Goal: Information Seeking & Learning: Learn about a topic

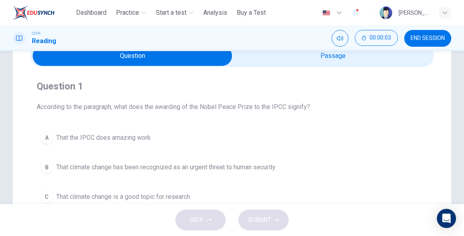
scroll to position [30, 0]
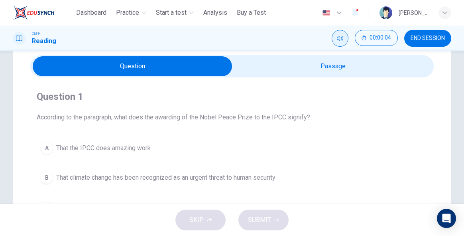
click at [341, 36] on icon "Mute" at bounding box center [340, 38] width 6 height 6
click at [341, 36] on icon "Unmute" at bounding box center [340, 38] width 6 height 6
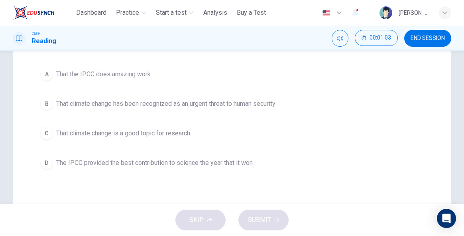
scroll to position [106, 0]
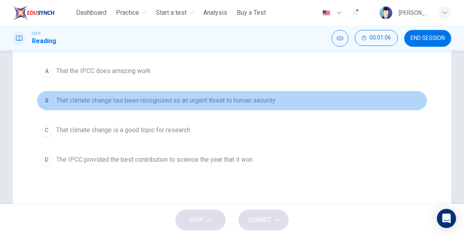
click at [193, 100] on span "That climate change has been recognized as an urgent threat to human security" at bounding box center [165, 101] width 219 height 10
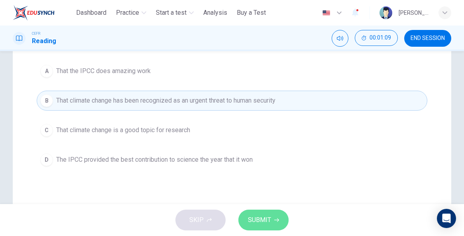
click at [265, 219] on span "SUBMIT" at bounding box center [259, 219] width 23 height 11
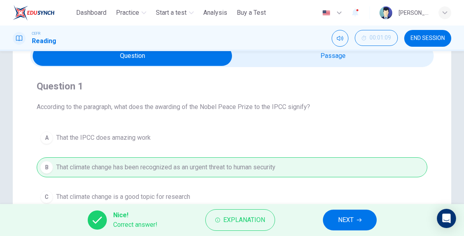
scroll to position [38, 0]
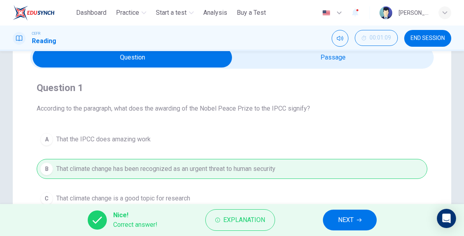
click at [334, 213] on button "NEXT" at bounding box center [350, 219] width 54 height 21
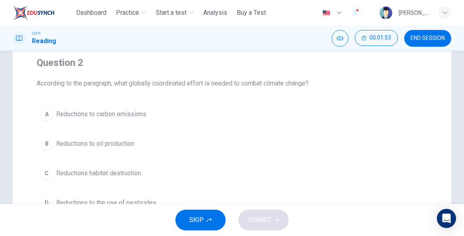
scroll to position [64, 0]
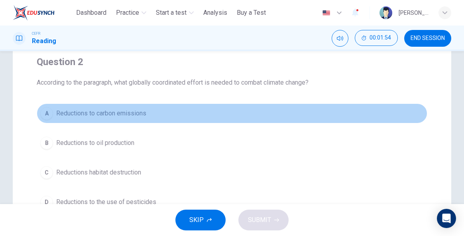
click at [132, 112] on span "Reductions to carbon emissions" at bounding box center [101, 113] width 90 height 10
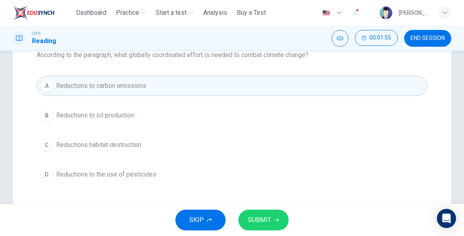
scroll to position [102, 0]
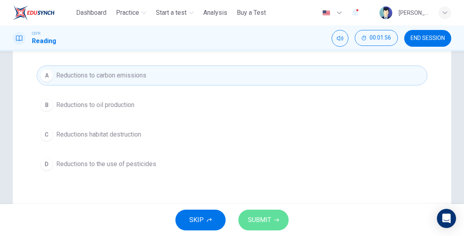
click at [279, 211] on button "SUBMIT" at bounding box center [263, 219] width 50 height 21
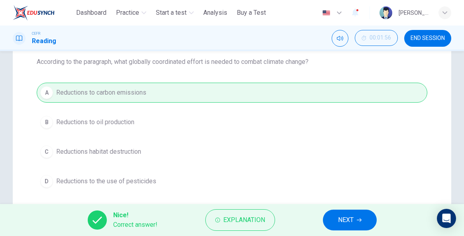
scroll to position [87, 0]
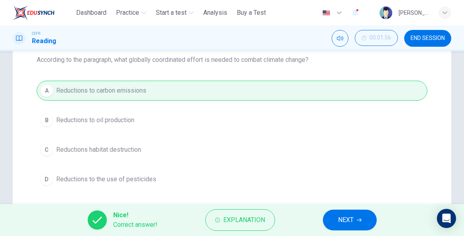
click at [358, 214] on button "NEXT" at bounding box center [350, 219] width 54 height 21
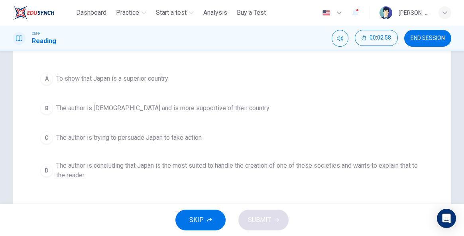
scroll to position [108, 0]
click at [240, 167] on span "The author is concluding that Japan is the most suited to handle the creation o…" at bounding box center [240, 170] width 368 height 19
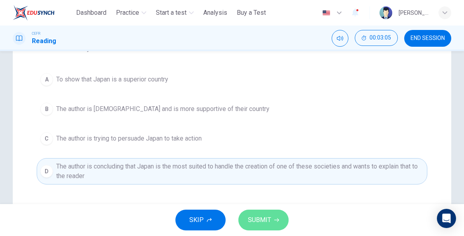
click at [281, 218] on button "SUBMIT" at bounding box center [263, 219] width 50 height 21
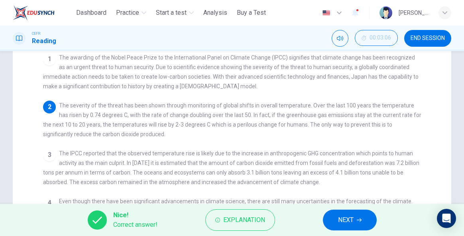
scroll to position [91, 0]
click at [365, 225] on button "NEXT" at bounding box center [350, 219] width 54 height 21
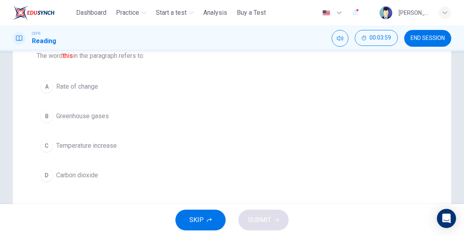
click at [102, 146] on span "Temperature increase" at bounding box center [86, 146] width 61 height 10
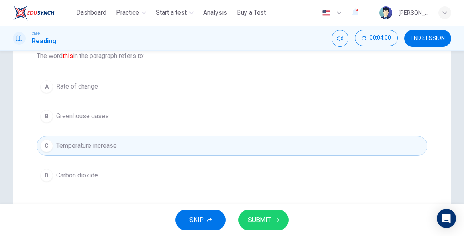
click at [272, 219] on button "SUBMIT" at bounding box center [263, 219] width 50 height 21
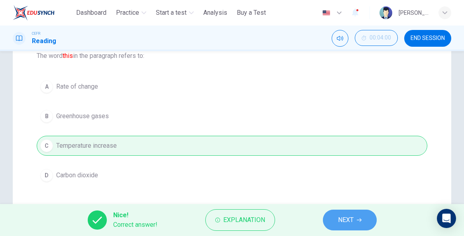
click at [357, 218] on icon "button" at bounding box center [359, 219] width 5 height 5
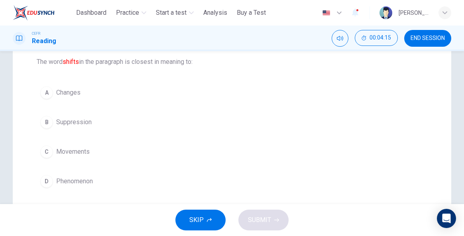
scroll to position [88, 0]
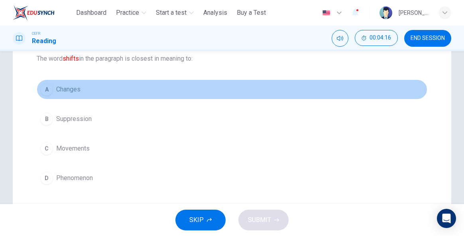
click at [73, 87] on span "Changes" at bounding box center [68, 90] width 24 height 10
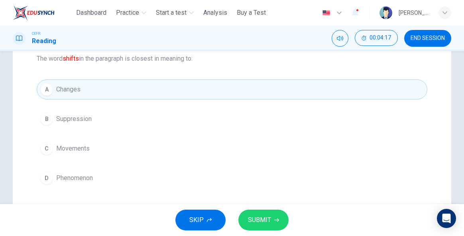
click at [268, 225] on span "SUBMIT" at bounding box center [259, 219] width 23 height 11
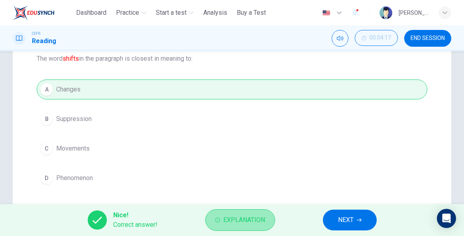
click at [235, 223] on span "Explanation" at bounding box center [244, 219] width 42 height 11
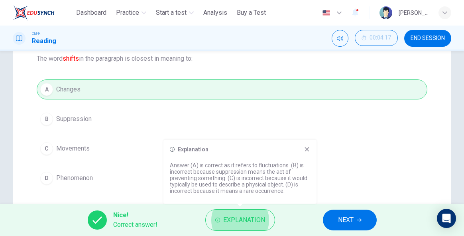
click at [347, 218] on span "NEXT" at bounding box center [346, 219] width 16 height 11
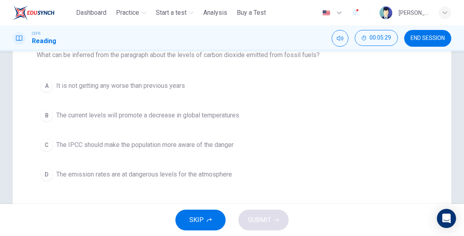
scroll to position [92, 0]
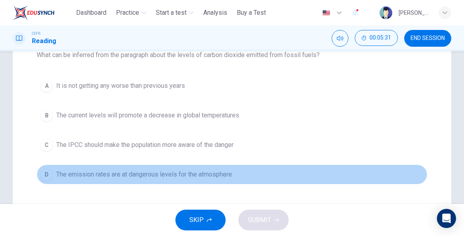
click at [215, 176] on span "The emission rates are at dangerous levels for the atmosphere" at bounding box center [144, 174] width 176 height 10
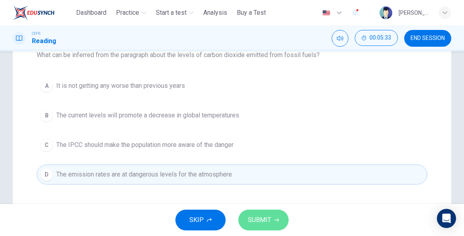
click at [272, 216] on button "SUBMIT" at bounding box center [263, 219] width 50 height 21
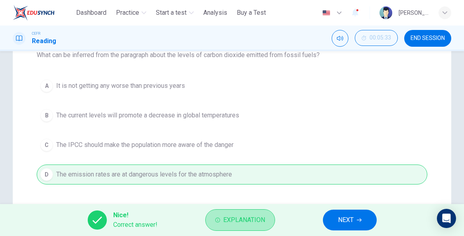
click at [272, 216] on button "Explanation" at bounding box center [240, 220] width 70 height 22
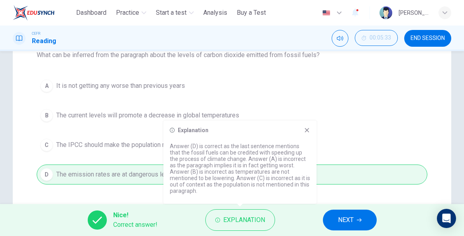
click at [307, 132] on icon at bounding box center [307, 130] width 4 height 4
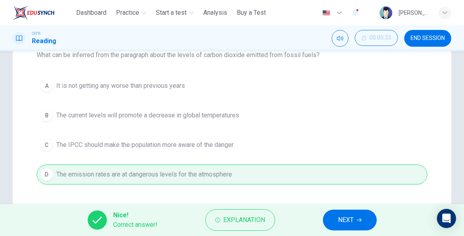
click at [357, 217] on button "NEXT" at bounding box center [350, 219] width 54 height 21
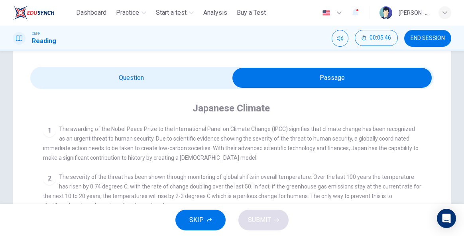
scroll to position [0, 0]
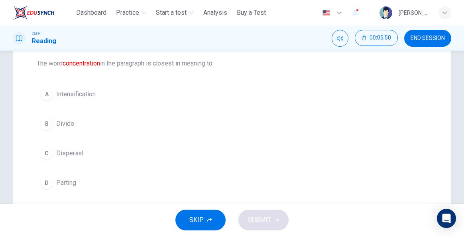
scroll to position [83, 0]
click at [91, 92] on span "Intensification" at bounding box center [75, 95] width 39 height 10
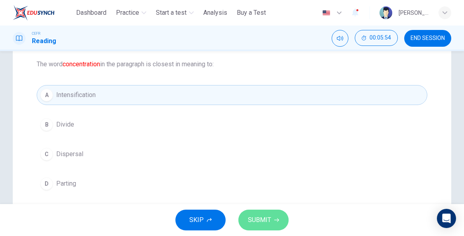
click at [265, 218] on span "SUBMIT" at bounding box center [259, 219] width 23 height 11
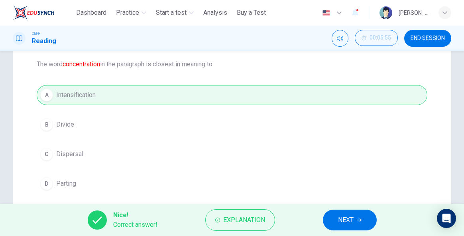
click at [351, 219] on span "NEXT" at bounding box center [346, 219] width 16 height 11
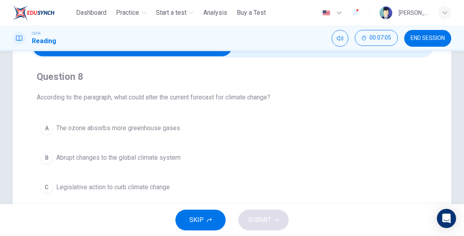
scroll to position [41, 0]
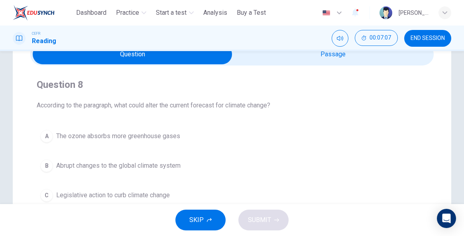
click at [294, 50] on div "CEFR Reading 00:07:07 END SESSION" at bounding box center [232, 39] width 464 height 26
click at [290, 65] on div "Question 8 According to the paragraph, what could alter the current forecast fo…" at bounding box center [231, 156] width 403 height 182
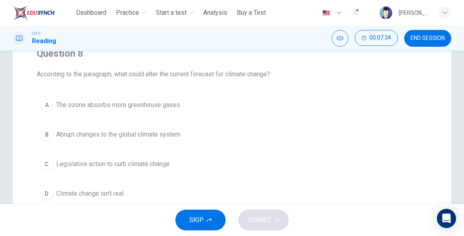
scroll to position [72, 0]
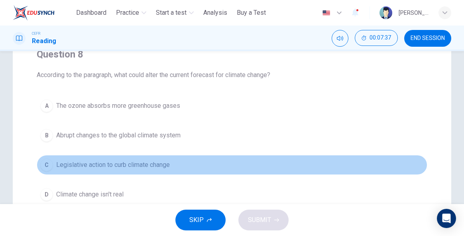
click at [162, 166] on span "Legislative action to curb climate change" at bounding box center [113, 165] width 114 height 10
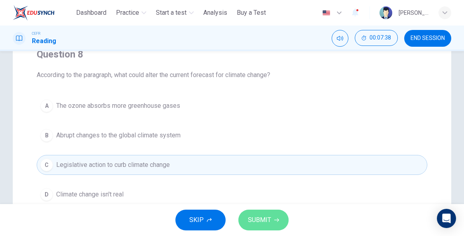
click at [274, 222] on button "SUBMIT" at bounding box center [263, 219] width 50 height 21
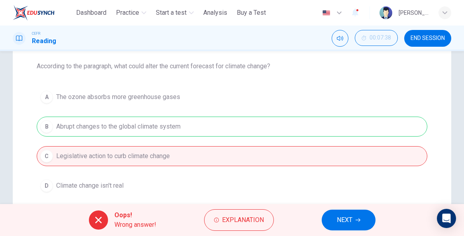
scroll to position [79, 0]
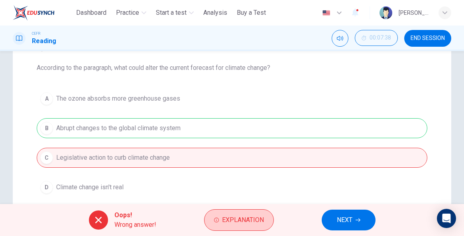
click at [264, 211] on button "Explanation" at bounding box center [239, 220] width 70 height 22
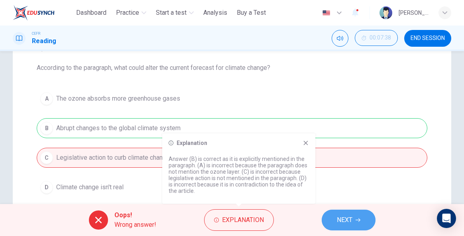
click at [350, 218] on span "NEXT" at bounding box center [345, 219] width 16 height 11
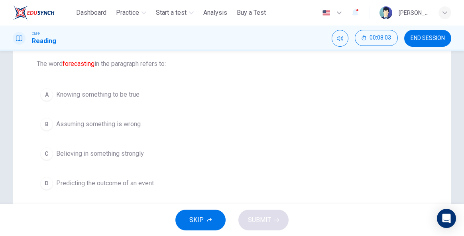
scroll to position [85, 0]
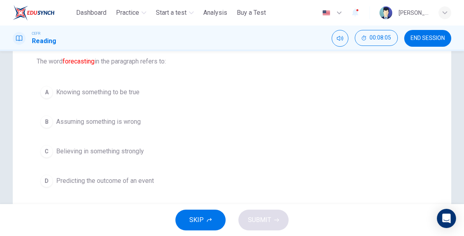
click at [128, 177] on span "Predicting the outcome of an event" at bounding box center [105, 181] width 98 height 10
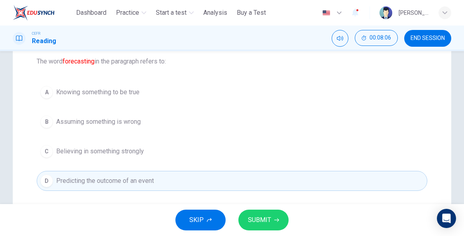
click at [268, 215] on span "SUBMIT" at bounding box center [259, 219] width 23 height 11
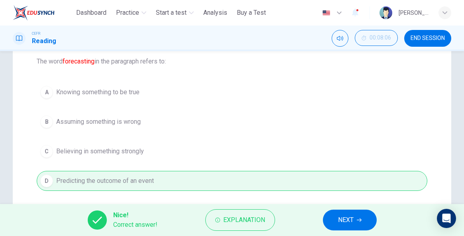
click at [331, 218] on button "NEXT" at bounding box center [350, 219] width 54 height 21
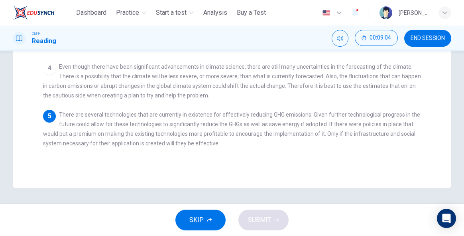
scroll to position [227, 0]
drag, startPoint x: 164, startPoint y: 148, endPoint x: 204, endPoint y: 147, distance: 39.9
click at [204, 146] on span "There are several technologies that are currently in existence for effectively …" at bounding box center [231, 128] width 377 height 35
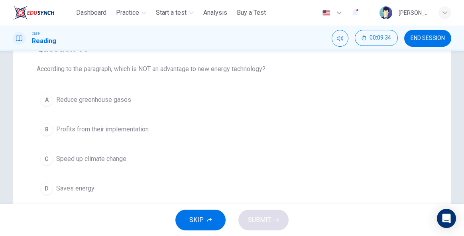
scroll to position [77, 0]
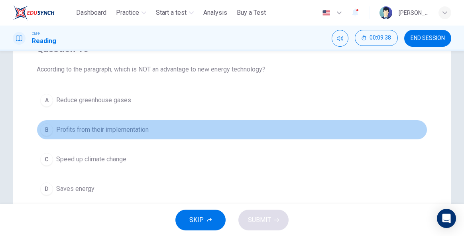
click at [130, 123] on button "B Profits from their implementation" at bounding box center [232, 130] width 391 height 20
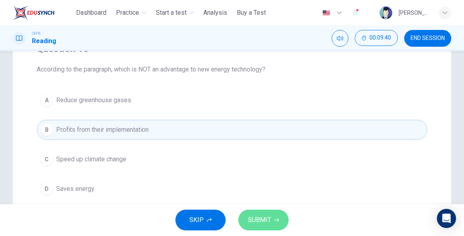
click at [278, 220] on icon "button" at bounding box center [276, 219] width 5 height 5
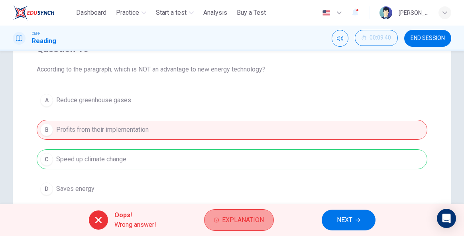
click at [252, 222] on span "Explanation" at bounding box center [243, 219] width 42 height 11
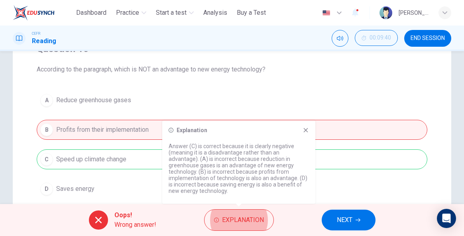
click at [307, 129] on icon at bounding box center [306, 130] width 4 height 4
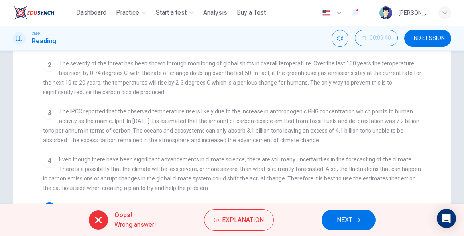
scroll to position [132, 0]
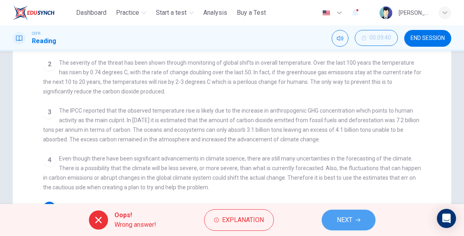
click at [346, 213] on button "NEXT" at bounding box center [349, 219] width 54 height 21
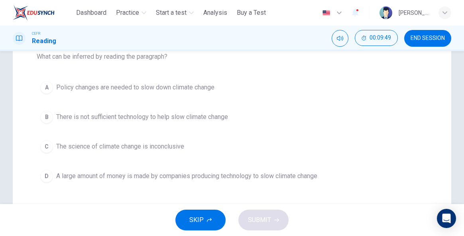
scroll to position [87, 0]
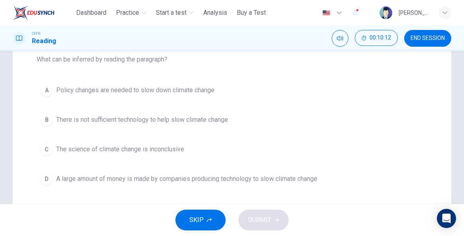
click at [209, 89] on span "Policy changes are needed to slow down climate change" at bounding box center [135, 90] width 158 height 10
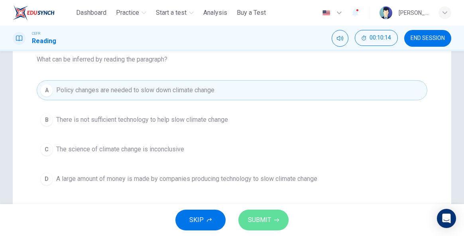
click at [270, 221] on span "SUBMIT" at bounding box center [259, 219] width 23 height 11
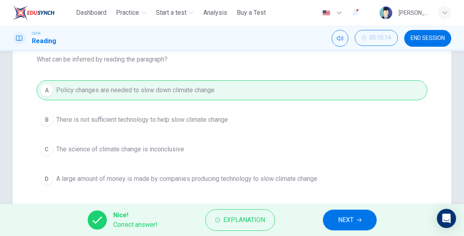
click at [270, 221] on button "Explanation" at bounding box center [240, 220] width 70 height 22
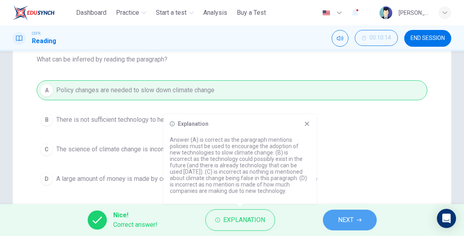
click at [348, 215] on span "NEXT" at bounding box center [346, 219] width 16 height 11
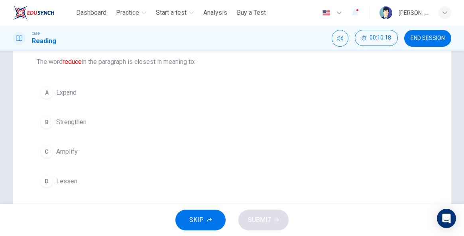
scroll to position [94, 0]
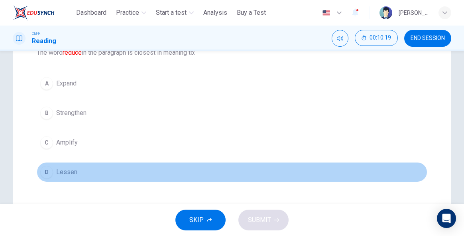
click at [67, 173] on span "Lessen" at bounding box center [66, 172] width 21 height 10
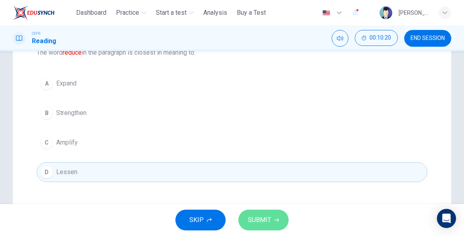
click at [268, 228] on button "SUBMIT" at bounding box center [263, 219] width 50 height 21
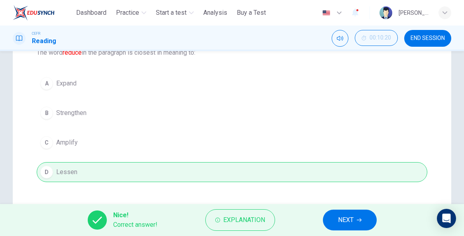
click at [365, 216] on button "NEXT" at bounding box center [350, 219] width 54 height 21
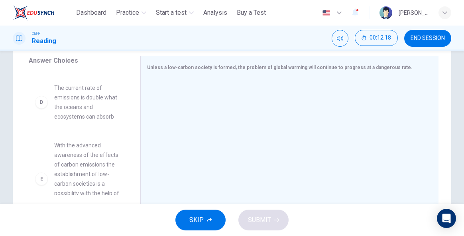
scroll to position [207, 0]
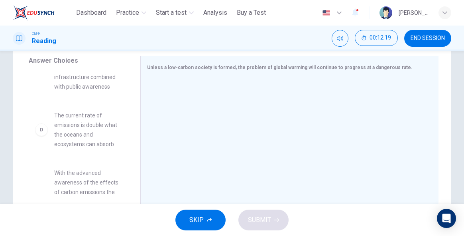
click at [96, 136] on span "The current rate of emissions is double what the oceans and ecosystems can abso…" at bounding box center [87, 129] width 67 height 38
click at [39, 123] on div "D" at bounding box center [41, 129] width 13 height 13
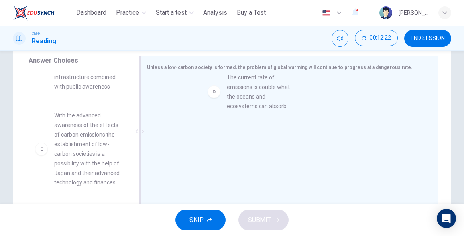
drag, startPoint x: 67, startPoint y: 121, endPoint x: 263, endPoint y: 84, distance: 198.9
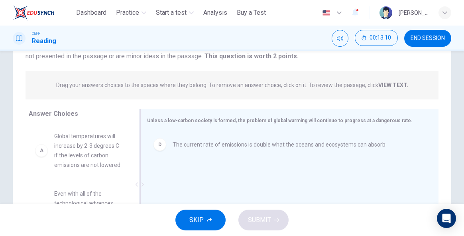
scroll to position [83, 0]
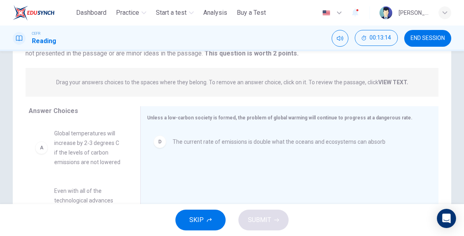
click at [391, 79] on strong "VIEW TEXT." at bounding box center [393, 82] width 30 height 6
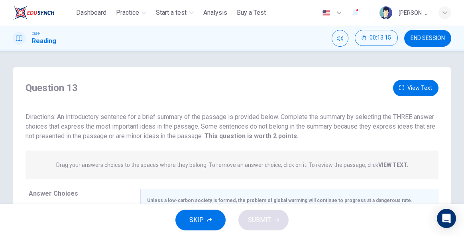
scroll to position [2, 0]
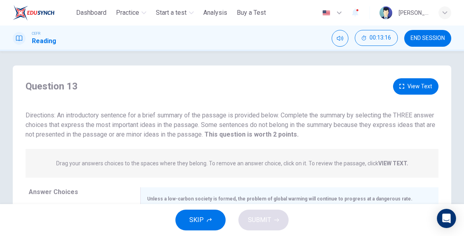
click at [413, 84] on button "View Text" at bounding box center [415, 86] width 45 height 16
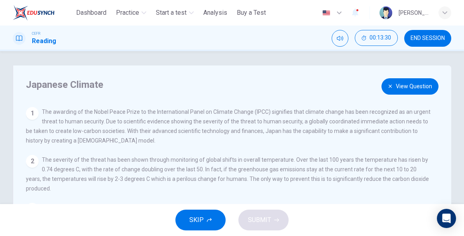
scroll to position [8, 0]
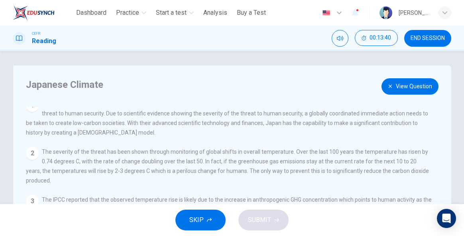
click at [400, 85] on button "View Question" at bounding box center [410, 86] width 57 height 16
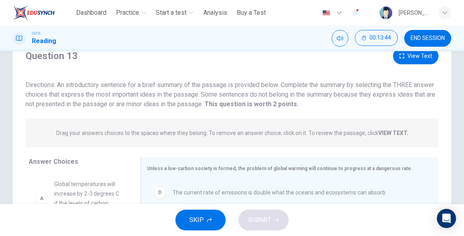
scroll to position [36, 0]
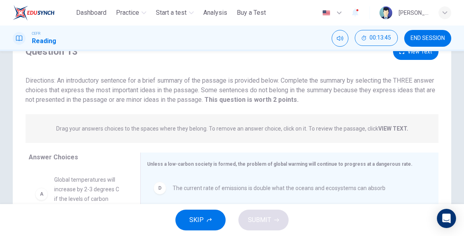
click at [424, 56] on button "View Text" at bounding box center [415, 51] width 45 height 16
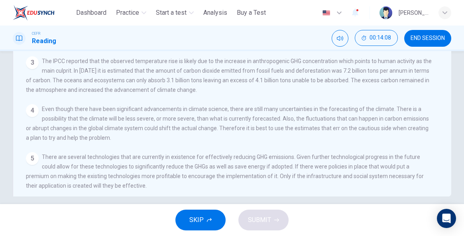
scroll to position [0, 0]
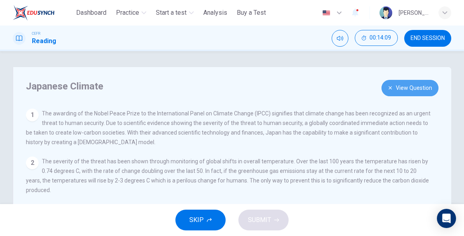
click at [407, 81] on button "View Question" at bounding box center [410, 88] width 57 height 16
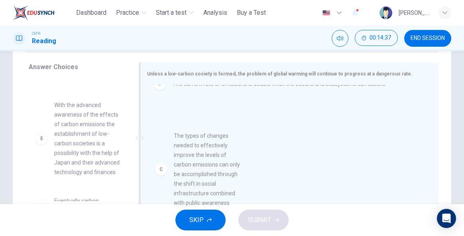
scroll to position [14, 0]
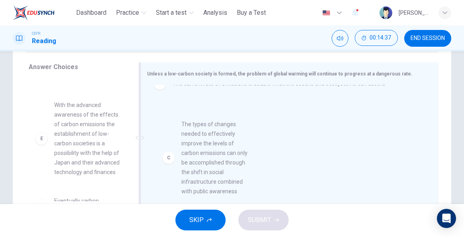
drag, startPoint x: 78, startPoint y: 129, endPoint x: 208, endPoint y: 158, distance: 133.2
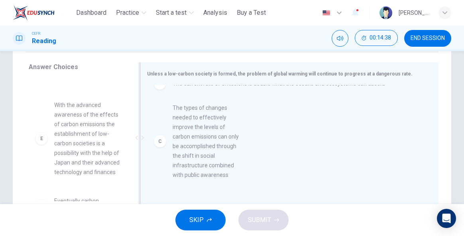
scroll to position [0, 0]
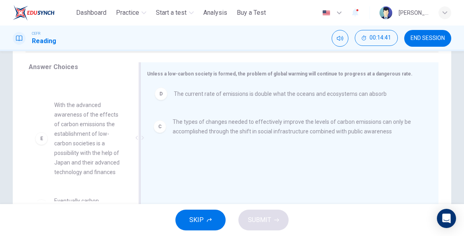
drag, startPoint x: 211, startPoint y: 139, endPoint x: 211, endPoint y: 91, distance: 47.8
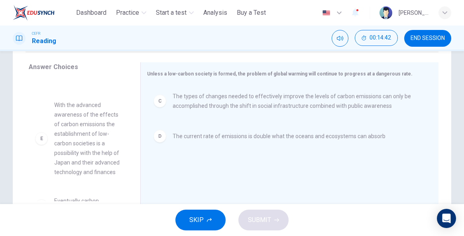
scroll to position [139, 0]
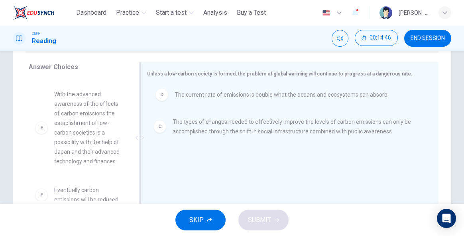
drag, startPoint x: 197, startPoint y: 138, endPoint x: 198, endPoint y: 92, distance: 45.5
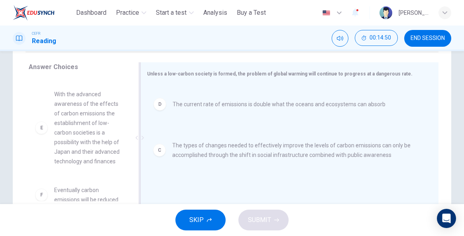
drag, startPoint x: 212, startPoint y: 105, endPoint x: 211, endPoint y: 160, distance: 54.6
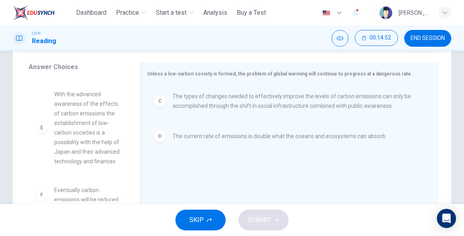
click at [200, 134] on span "The current rate of emissions is double what the oceans and ecosystems can abso…" at bounding box center [279, 136] width 213 height 10
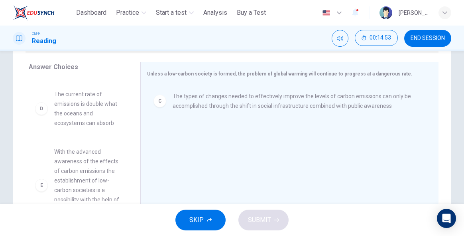
click at [203, 101] on span "The types of changes needed to effectively improve the levels of carbon emissio…" at bounding box center [296, 100] width 247 height 19
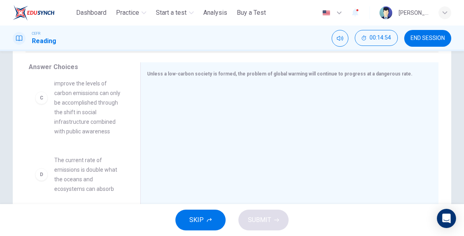
scroll to position [175, 0]
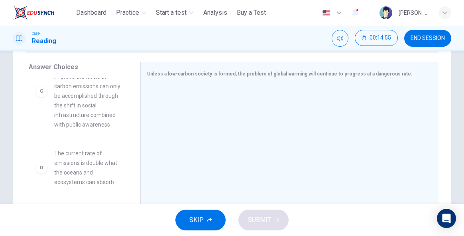
click at [85, 149] on span "The current rate of emissions is double what the oceans and ecosystems can abso…" at bounding box center [87, 167] width 67 height 38
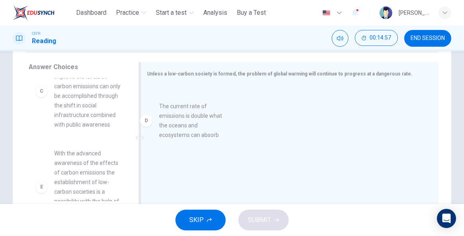
drag, startPoint x: 76, startPoint y: 154, endPoint x: 196, endPoint y: 112, distance: 126.6
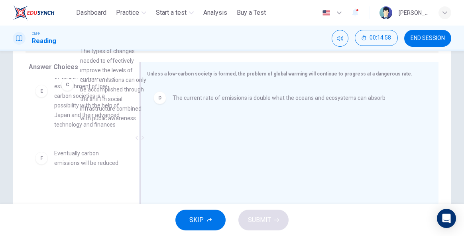
scroll to position [174, 0]
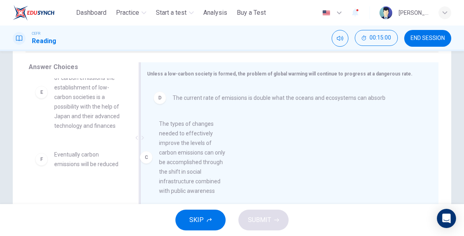
drag, startPoint x: 83, startPoint y: 106, endPoint x: 193, endPoint y: 181, distance: 134.0
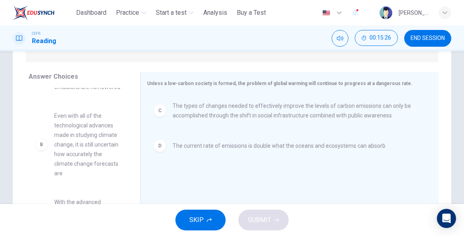
scroll to position [46, 0]
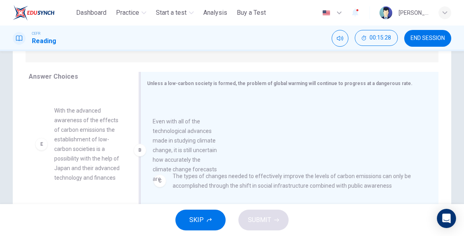
drag, startPoint x: 83, startPoint y: 137, endPoint x: 184, endPoint y: 149, distance: 101.5
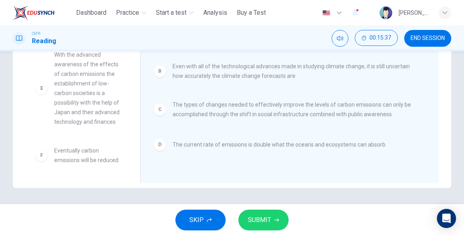
scroll to position [62, 0]
click at [200, 148] on span "The current rate of emissions is double what the oceans and ecosystems can abso…" at bounding box center [279, 145] width 213 height 10
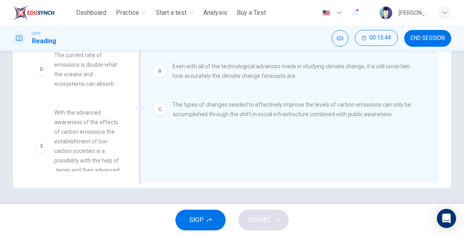
scroll to position [120, 0]
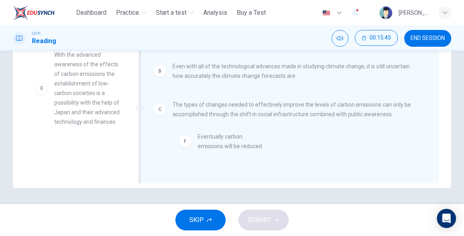
drag, startPoint x: 85, startPoint y: 165, endPoint x: 239, endPoint y: 150, distance: 154.6
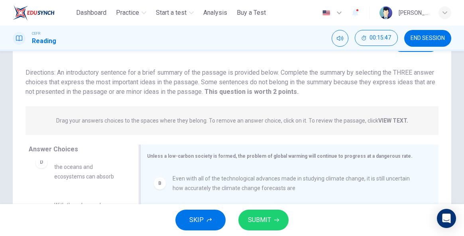
scroll to position [0, 0]
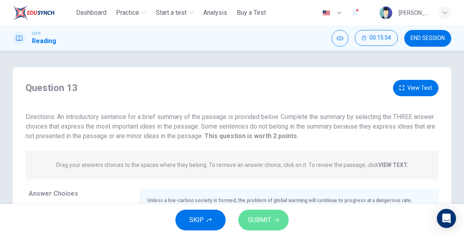
click at [262, 219] on span "SUBMIT" at bounding box center [259, 219] width 23 height 11
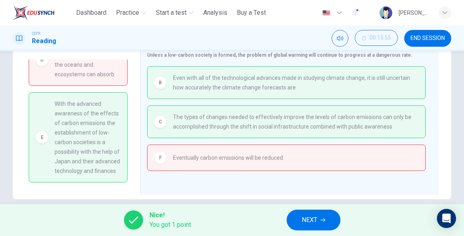
scroll to position [145, 0]
click at [326, 216] on button "NEXT" at bounding box center [314, 219] width 54 height 21
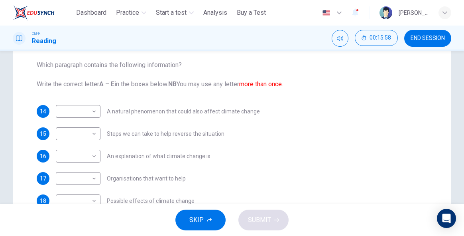
scroll to position [103, 0]
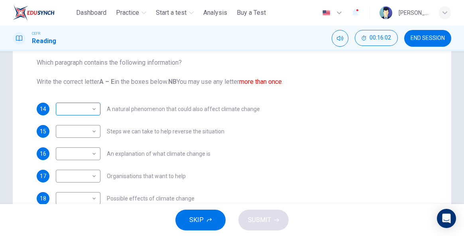
click at [92, 112] on body "This site uses cookies, as explained in our Privacy Policy . If you agree to th…" at bounding box center [232, 118] width 464 height 236
click at [321, 110] on div at bounding box center [232, 118] width 464 height 236
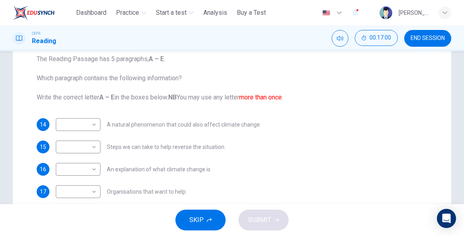
scroll to position [93, 0]
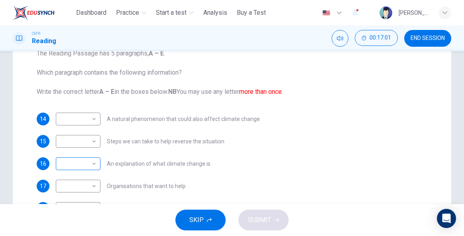
click at [85, 165] on body "This site uses cookies, as explained in our Privacy Policy . If you agree to th…" at bounding box center [232, 118] width 464 height 236
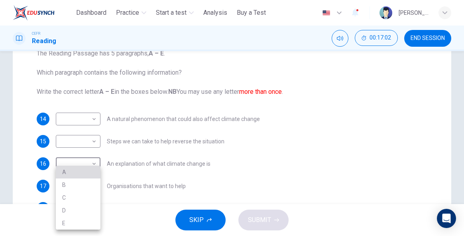
click at [78, 173] on li "A" at bounding box center [78, 171] width 45 height 13
type input "*"
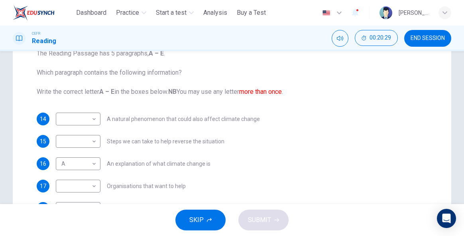
click at [229, 118] on span "A natural phenomenon that could also affect climate change" at bounding box center [183, 119] width 153 height 6
drag, startPoint x: 254, startPoint y: 118, endPoint x: 233, endPoint y: 123, distance: 21.4
click at [233, 123] on div "​ ​ A natural phenomenon that could also affect climate change" at bounding box center [158, 118] width 204 height 13
drag, startPoint x: 256, startPoint y: 126, endPoint x: 222, endPoint y: 115, distance: 35.2
click at [222, 114] on div "14 ​ ​ A natural phenomenon that could also affect climate change 15 ​ ​ Steps …" at bounding box center [232, 163] width 391 height 102
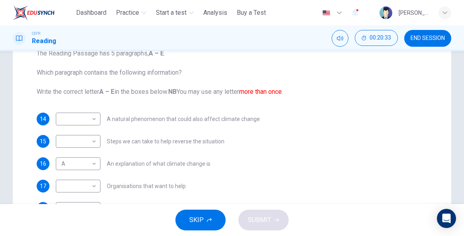
drag, startPoint x: 106, startPoint y: 120, endPoint x: 199, endPoint y: 115, distance: 93.0
click at [199, 115] on div "​ ​ A natural phenomenon that could also affect climate change" at bounding box center [158, 118] width 204 height 13
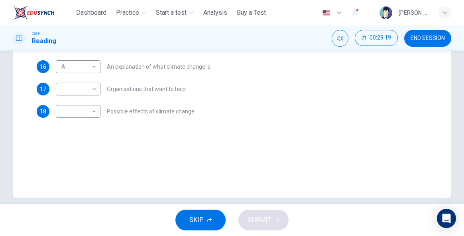
scroll to position [200, 0]
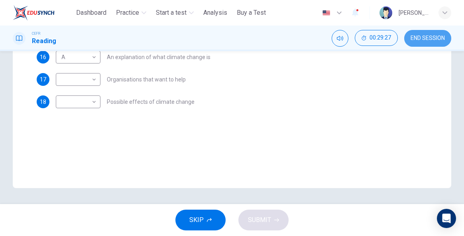
click at [419, 37] on span "END SESSION" at bounding box center [428, 38] width 34 height 6
